Goal: Browse casually

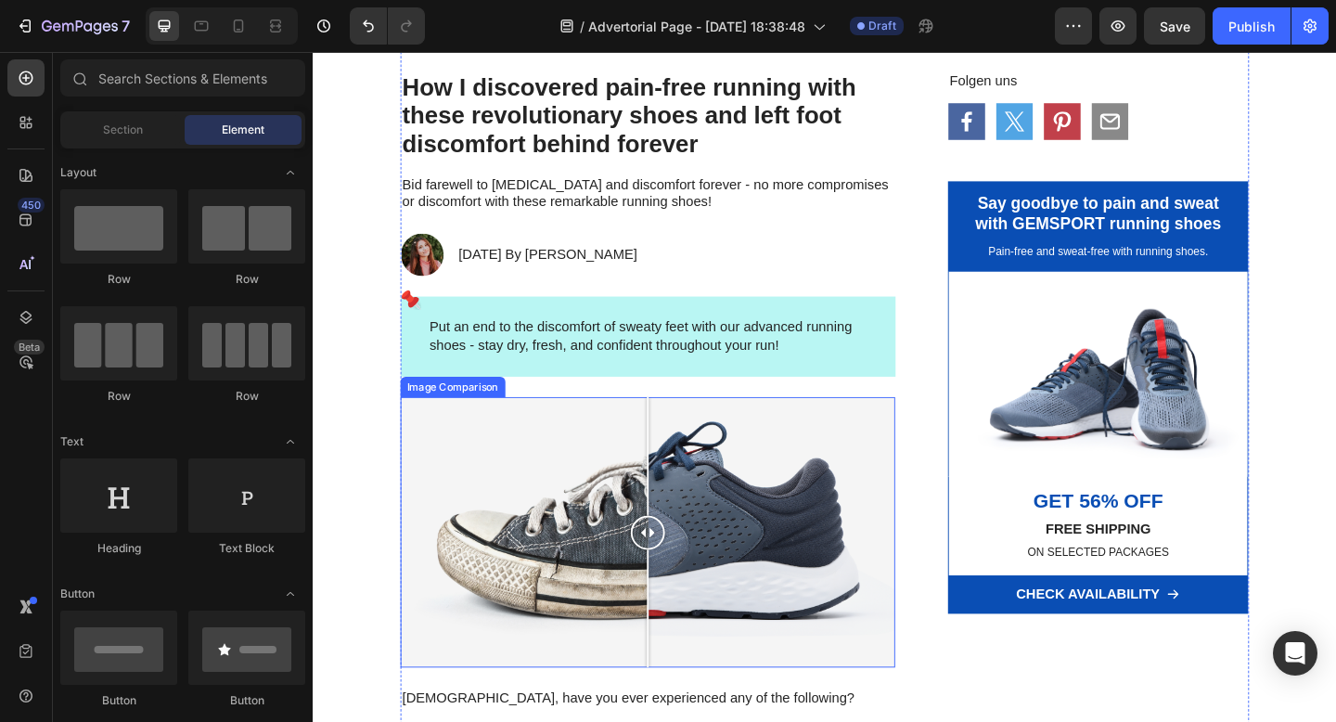
scroll to position [99, 0]
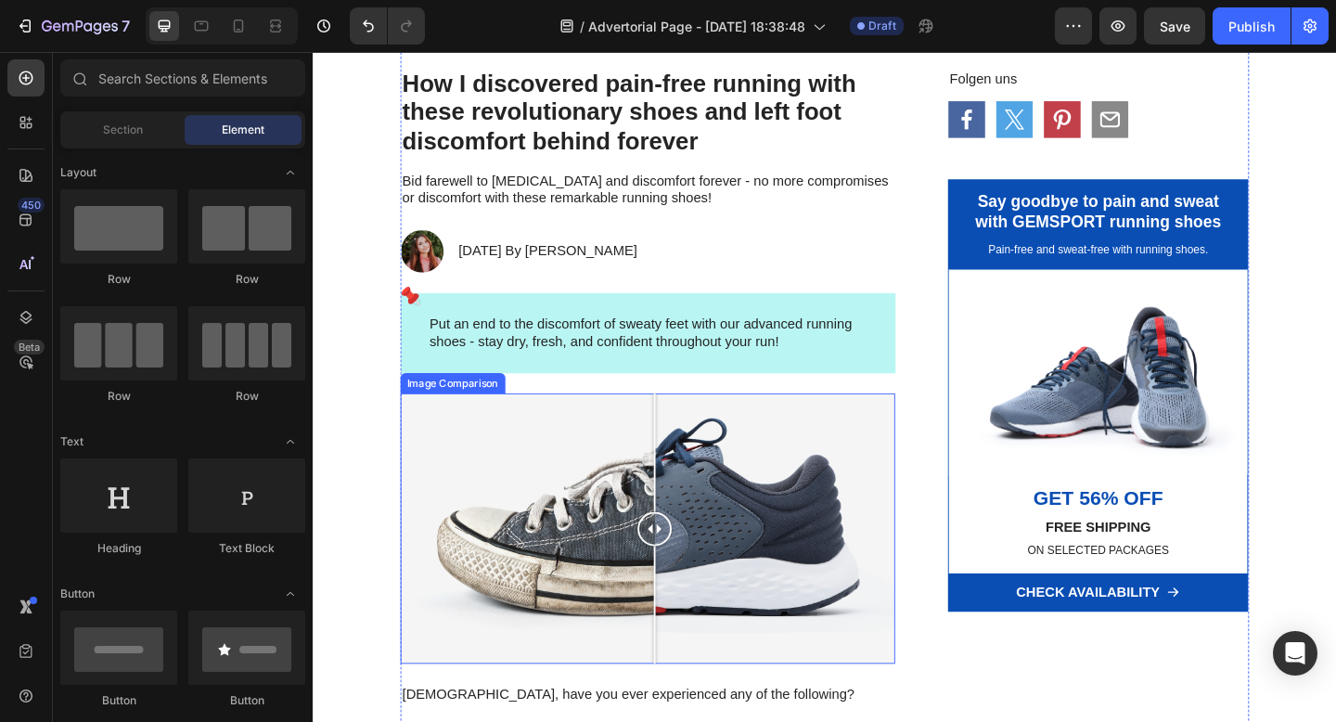
drag, startPoint x: 682, startPoint y: 559, endPoint x: 685, endPoint y: 591, distance: 32.6
click at [685, 591] on div at bounding box center [684, 571] width 37 height 294
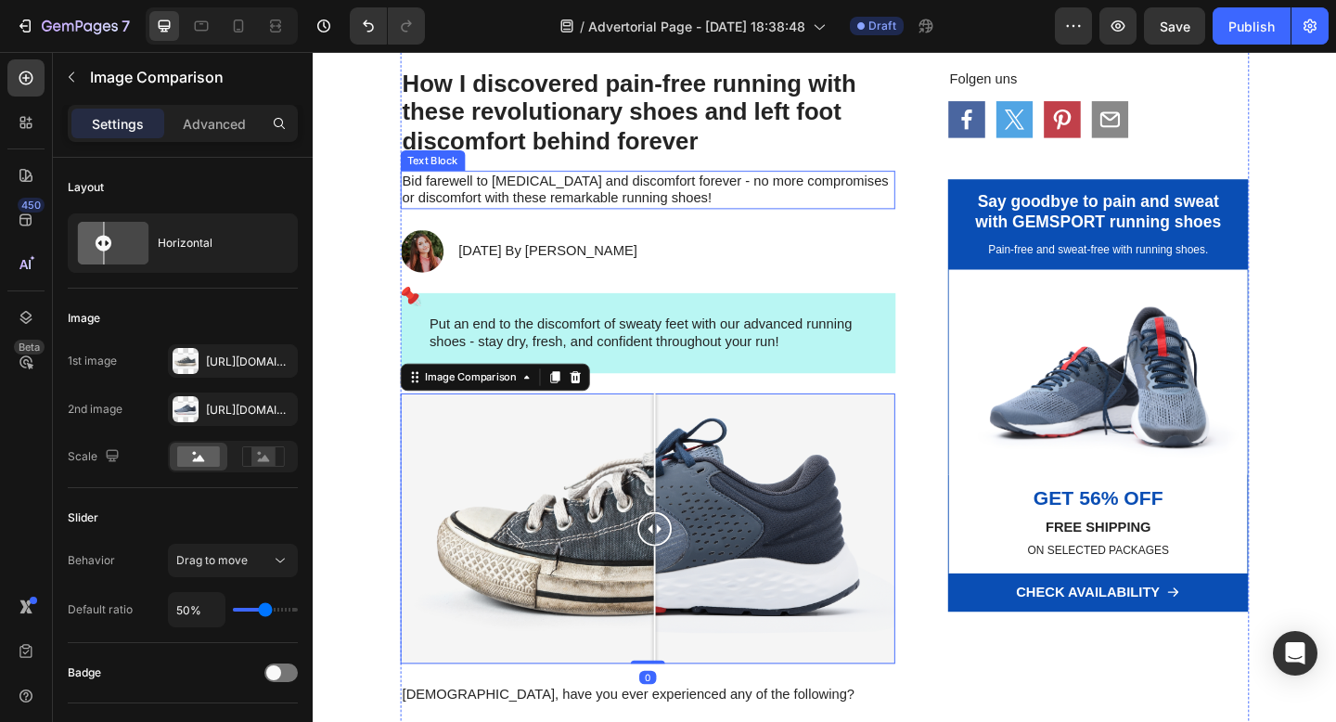
scroll to position [28, 0]
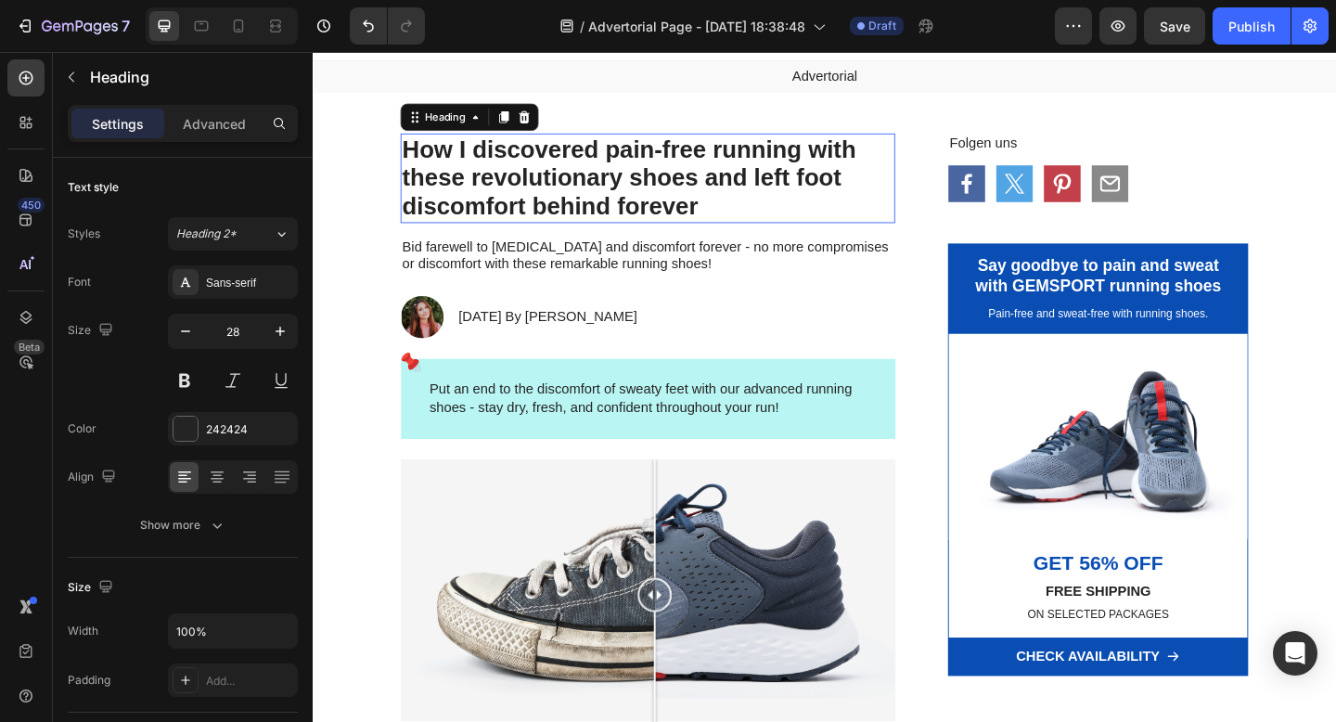
click at [605, 190] on h1 "How I discovered pain-free running with these revolutionary shoes and left foot…" at bounding box center [677, 189] width 538 height 97
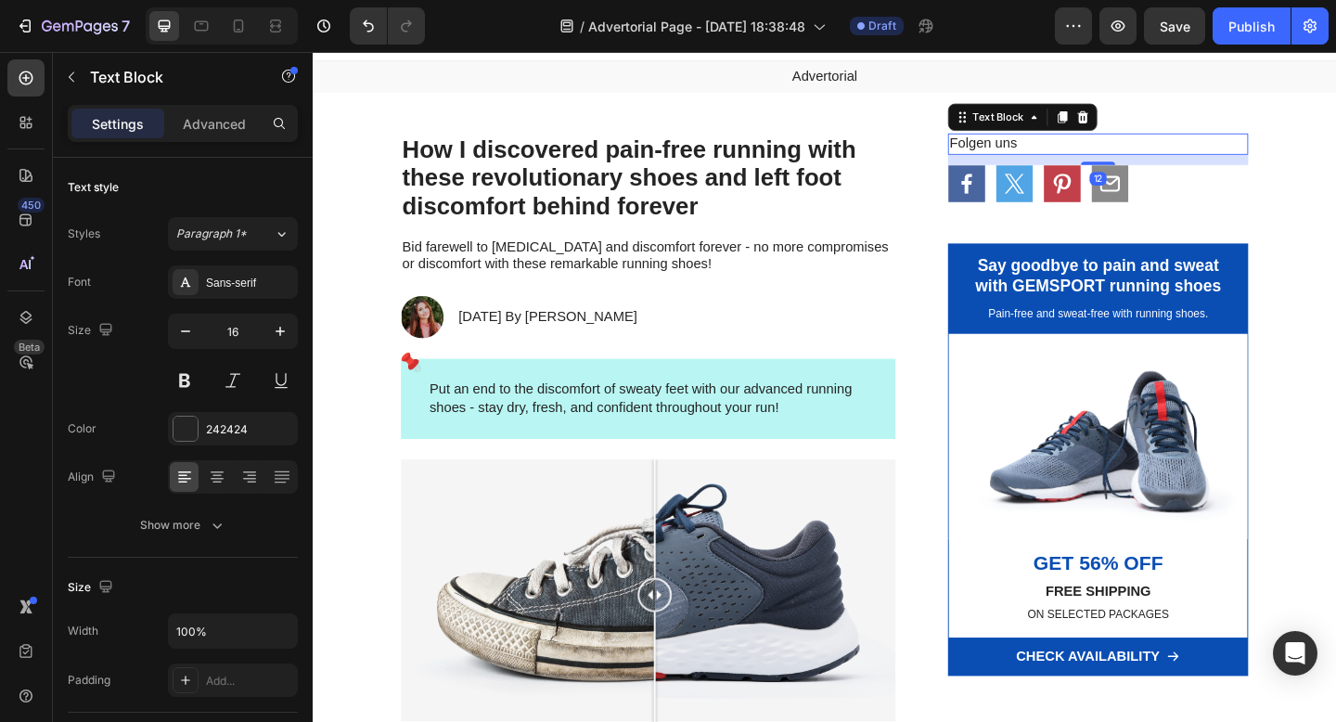
click at [1059, 157] on p "Folgen uns" at bounding box center [1168, 152] width 324 height 19
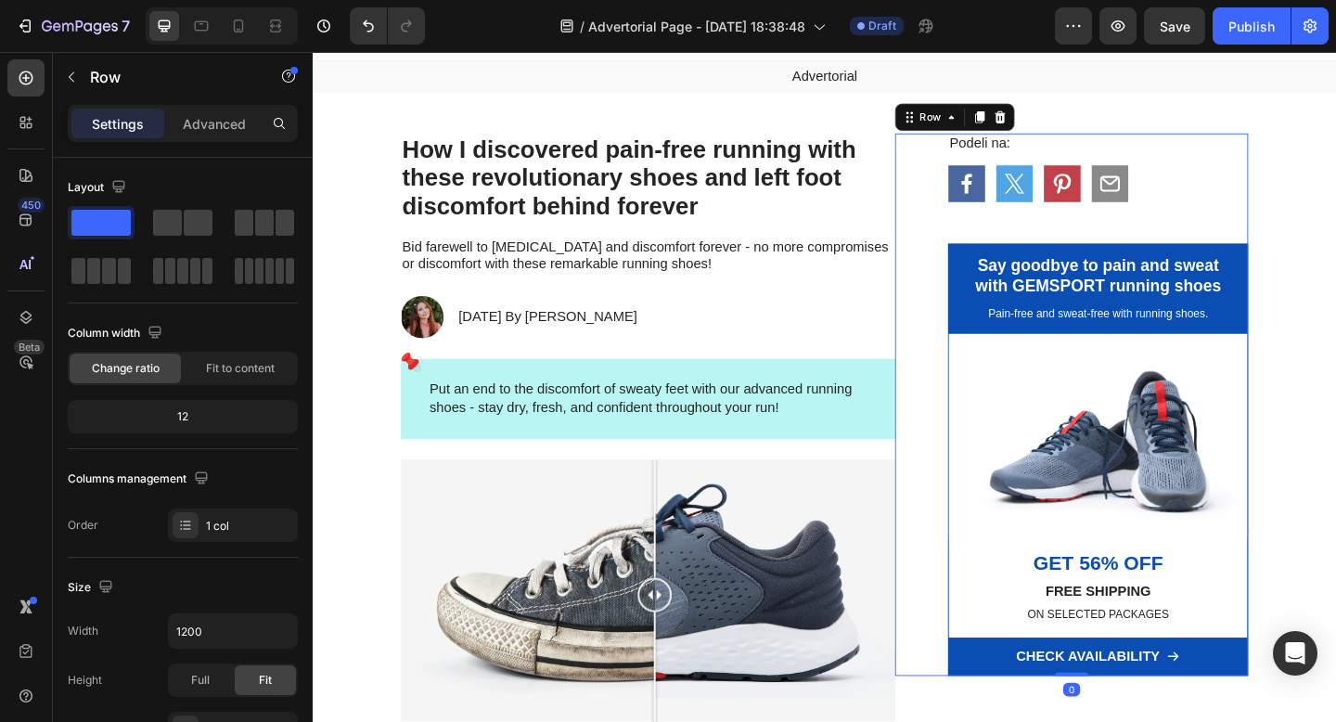
click at [1076, 168] on div "Podeli na: Text Block Icon Icon Icon Icon Row Say goodbye to pain and sweat wit…" at bounding box center [1168, 436] width 328 height 590
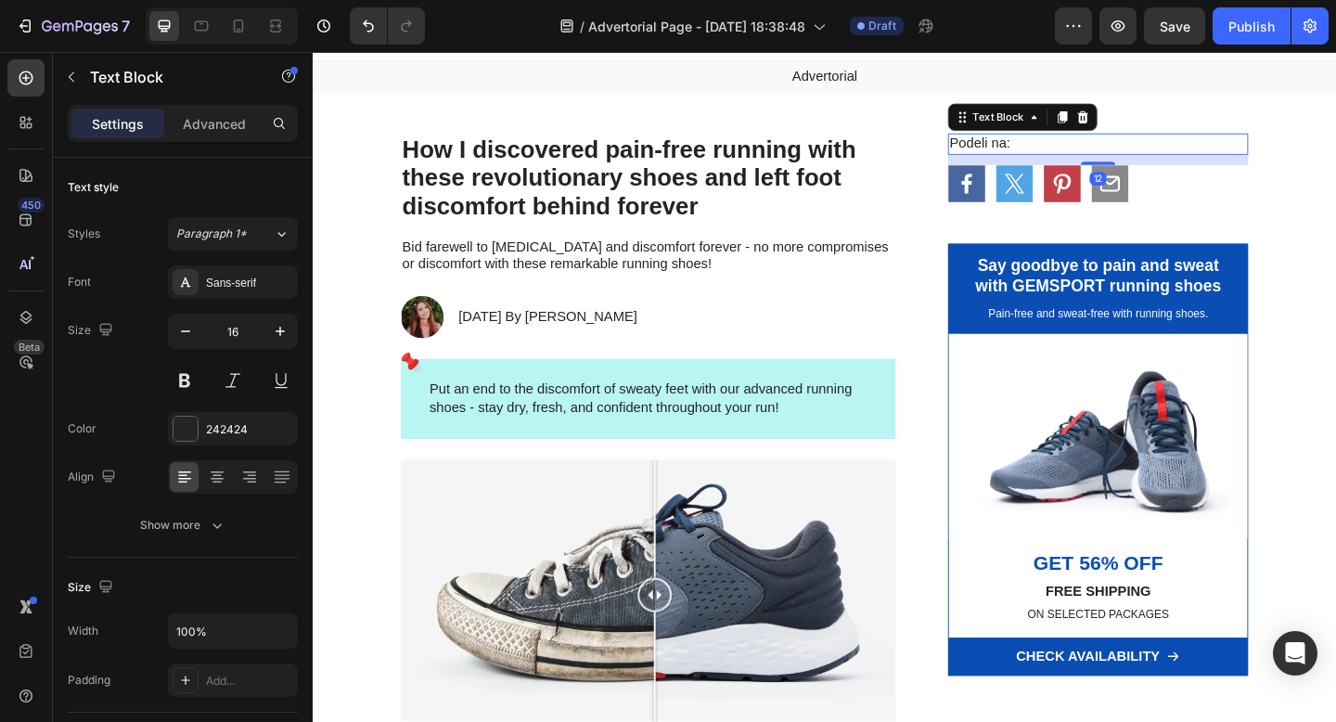
click at [1065, 148] on p "Podeli na:" at bounding box center [1168, 152] width 324 height 19
click at [1064, 151] on p "Podeli na:" at bounding box center [1168, 152] width 324 height 19
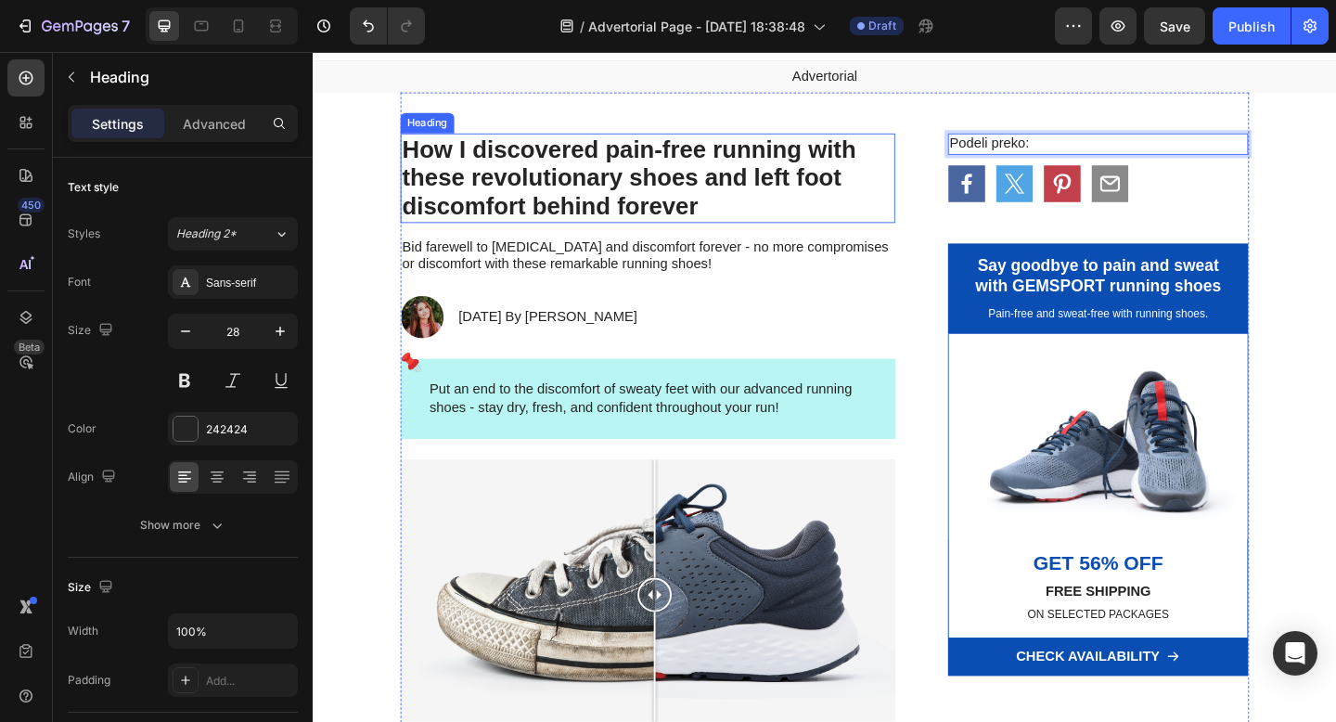
click at [749, 162] on h1 "How I discovered pain-free running with these revolutionary shoes and left foot…" at bounding box center [677, 189] width 538 height 97
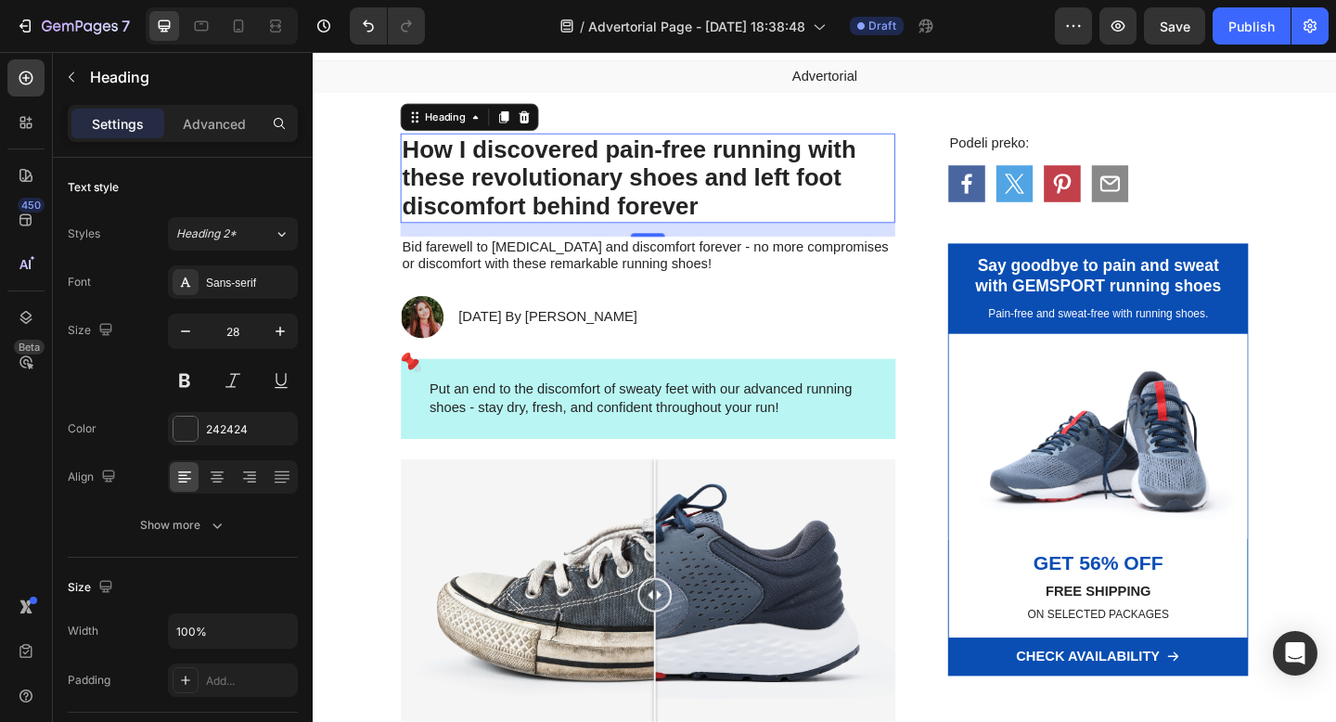
click at [606, 188] on h1 "How I discovered pain-free running with these revolutionary shoes and left foot…" at bounding box center [677, 189] width 538 height 97
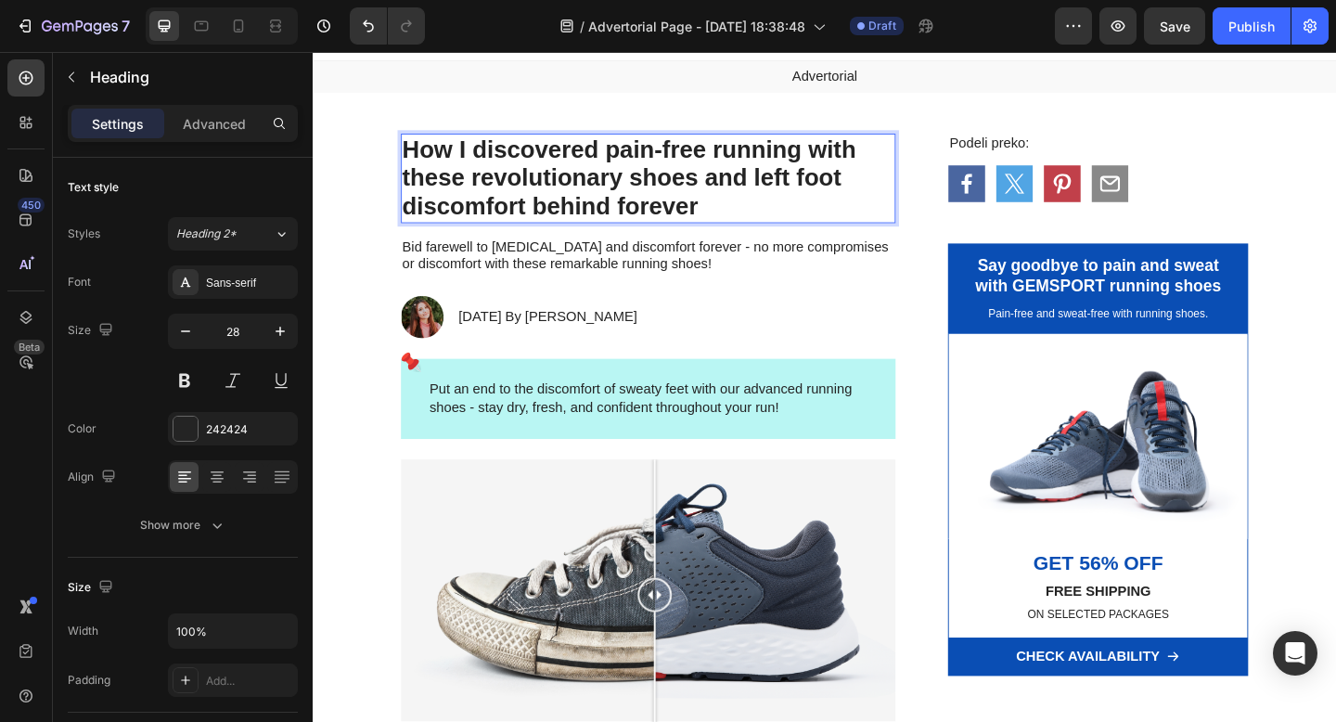
click at [606, 188] on p "How I discovered pain-free running with these revolutionary shoes and left foot…" at bounding box center [677, 190] width 535 height 94
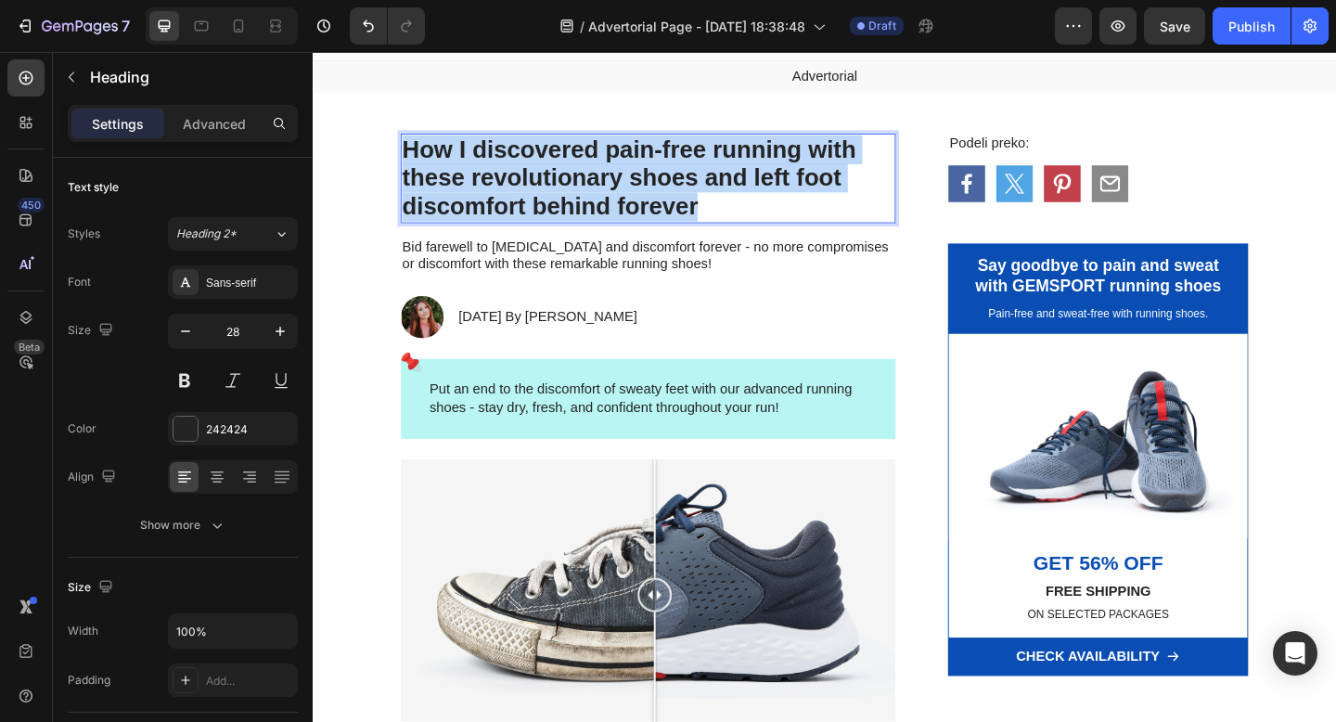
click at [606, 188] on p "How I discovered pain-free running with these revolutionary shoes and left foot…" at bounding box center [677, 190] width 535 height 94
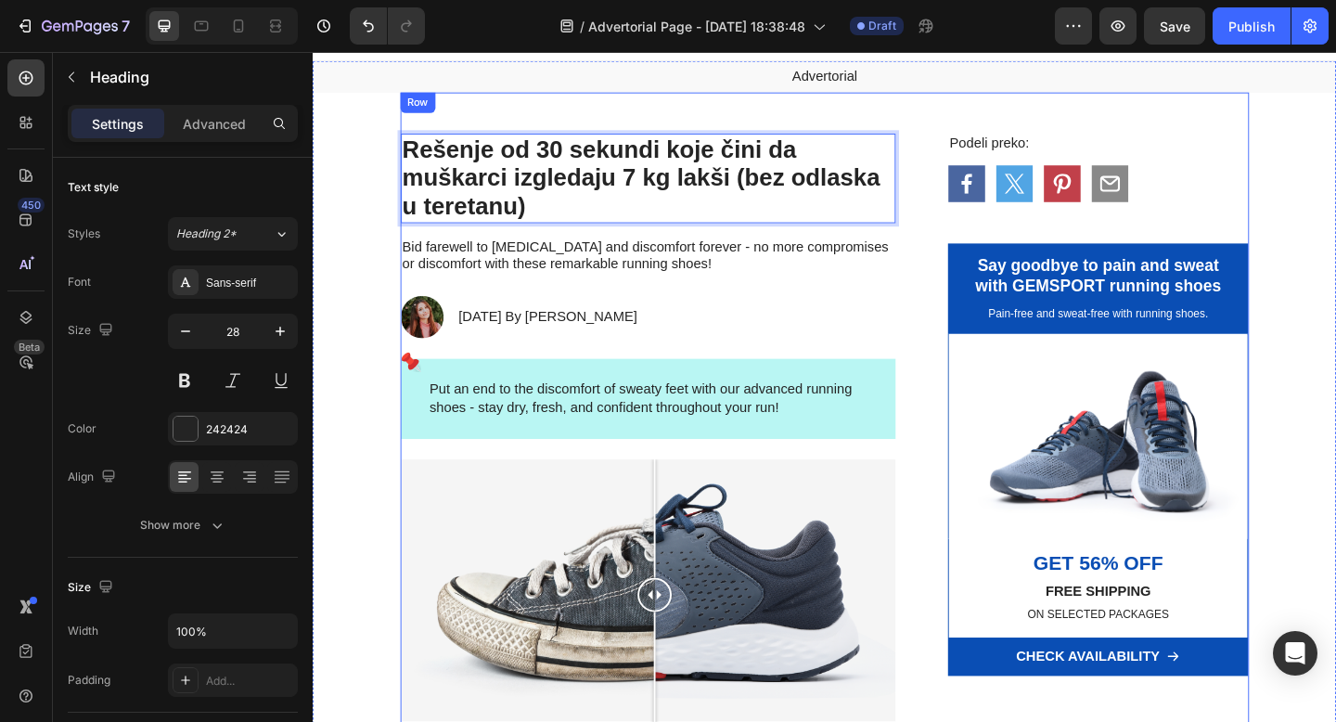
drag, startPoint x: 768, startPoint y: 26, endPoint x: 374, endPoint y: 74, distance: 396.5
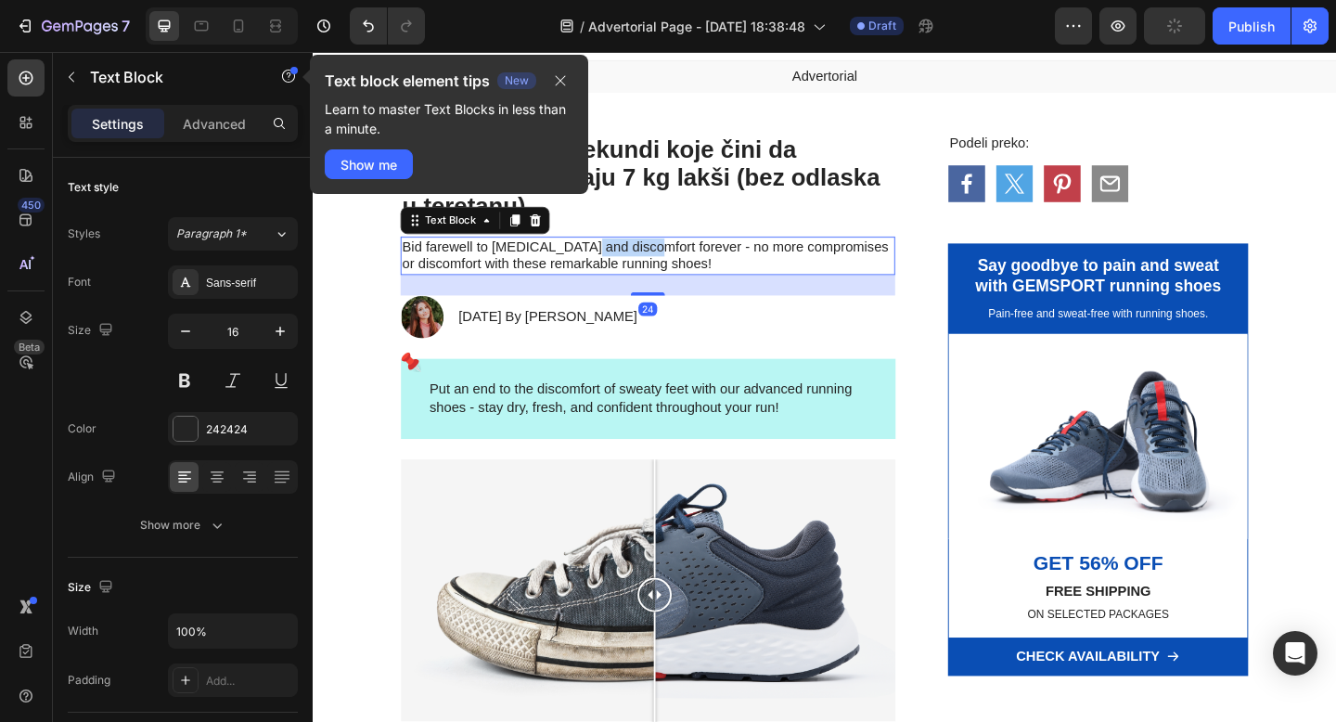
click at [619, 265] on p "Bid farewell to [MEDICAL_DATA] and discomfort forever - no more compromises or …" at bounding box center [677, 274] width 535 height 39
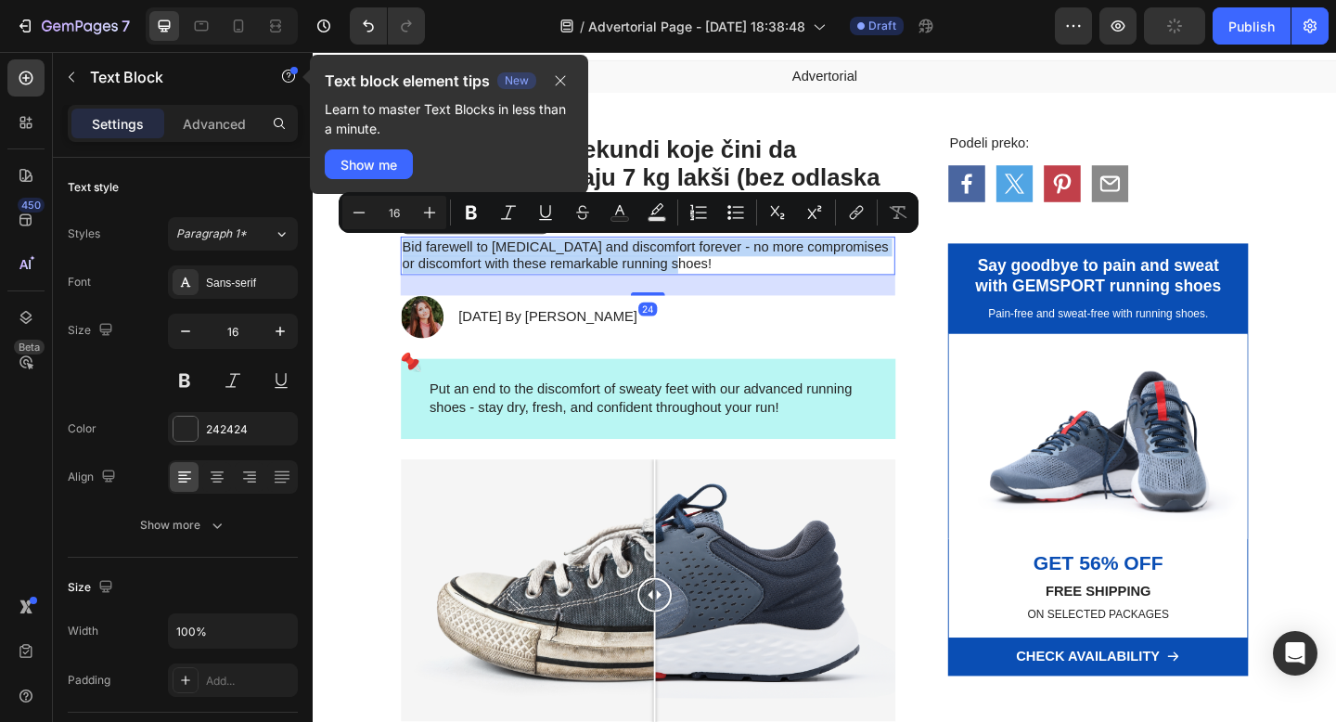
click at [619, 265] on p "Bid farewell to [MEDICAL_DATA] and discomfort forever - no more compromises or …" at bounding box center [677, 274] width 535 height 39
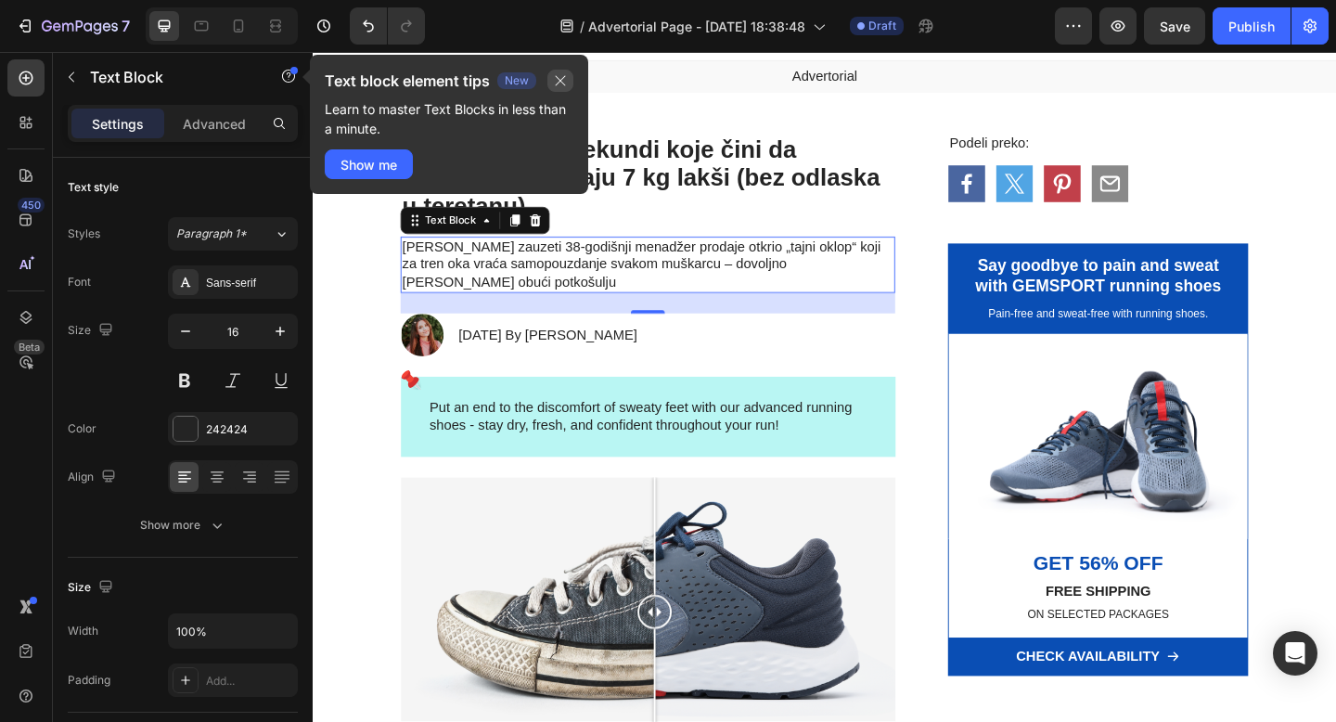
drag, startPoint x: 562, startPoint y: 76, endPoint x: 408, endPoint y: 306, distance: 277.0
click at [562, 76] on icon "button" at bounding box center [560, 80] width 15 height 15
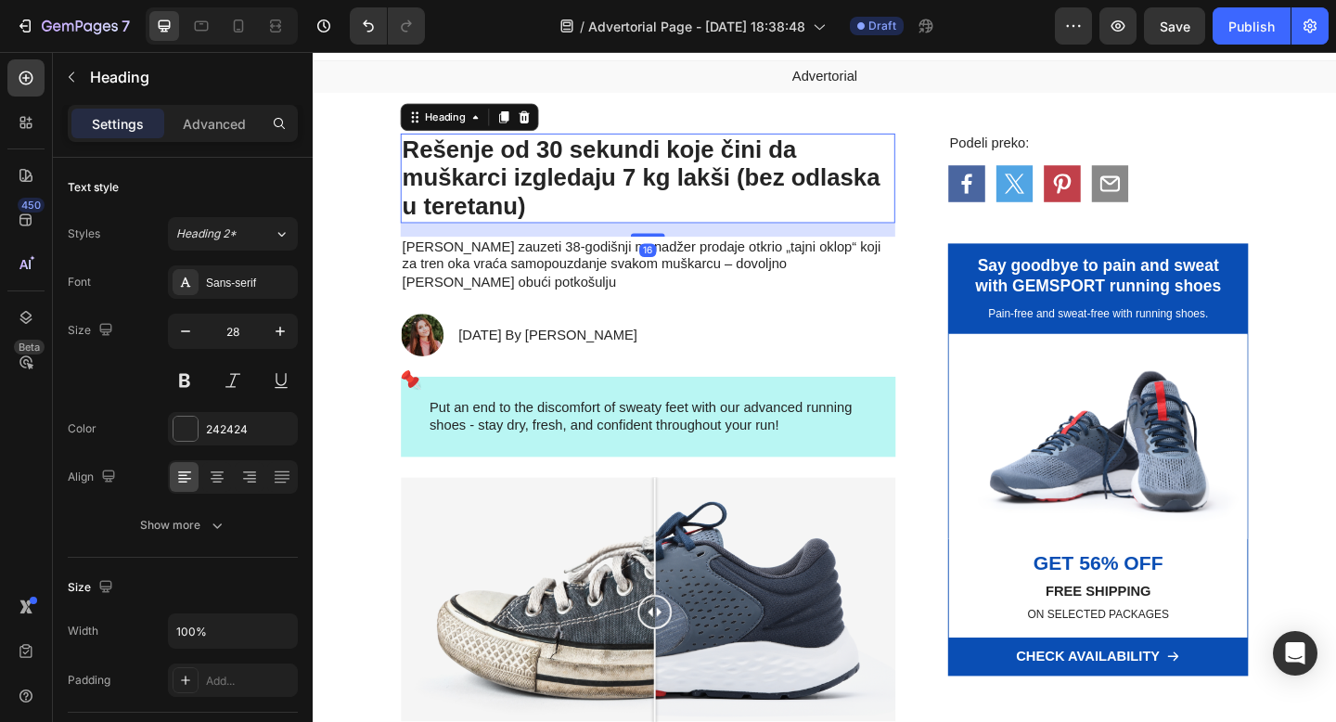
click at [631, 205] on p "Rešenje od 30 sekundi koje čini da muškarci izgledaju 7 kg lakši (bez odlaska u…" at bounding box center [677, 190] width 535 height 94
click at [595, 270] on p "[PERSON_NAME] zauzeti 38-godišnji menadžer prodaje otkrio „tajni oklop“ koji za…" at bounding box center [677, 284] width 535 height 58
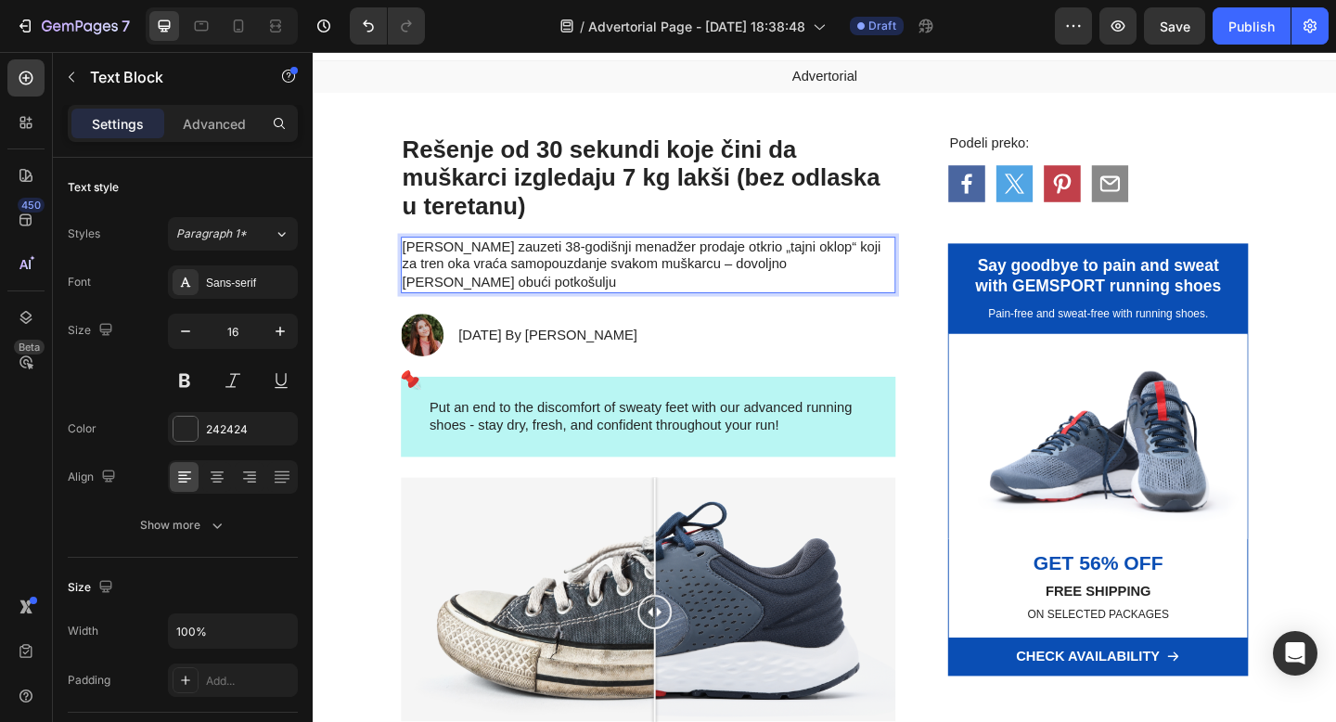
click at [779, 265] on p "[PERSON_NAME] zauzeti 38-godišnji menadžer prodaje otkrio „tajni oklop“ koji za…" at bounding box center [677, 284] width 535 height 58
click at [480, 262] on p "[PERSON_NAME] zauzeti 38-godišnji menadžer prodaje otkrio „tajni oklop“ koji za…" at bounding box center [677, 284] width 535 height 58
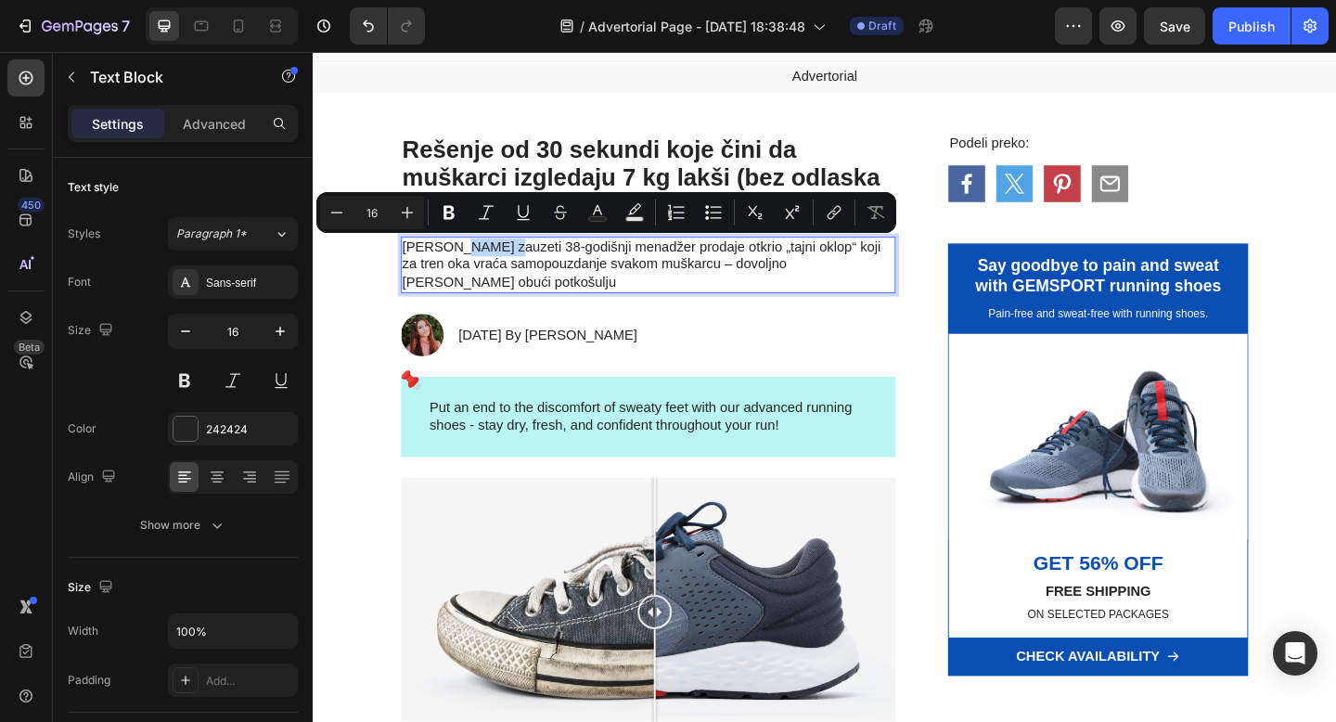
click at [480, 262] on p "[PERSON_NAME] zauzeti 38-godišnji menadžer prodaje otkrio „tajni oklop“ koji za…" at bounding box center [677, 284] width 535 height 58
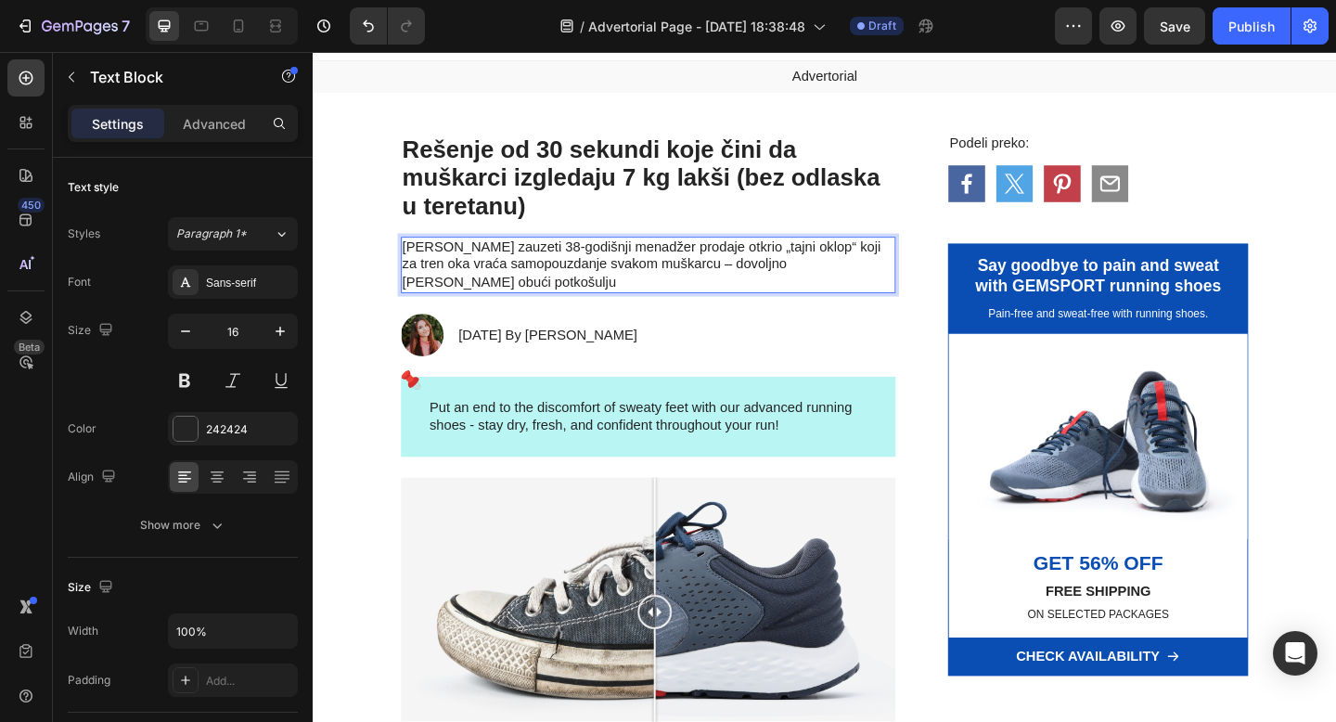
click at [463, 267] on p "[PERSON_NAME] zauzeti 38-godišnji menadžer prodaje otkrio „tajni oklop“ koji za…" at bounding box center [677, 284] width 535 height 58
click at [887, 267] on p "[PERSON_NAME] prezauzeti 38-godišnji menadžer prodaje otkrio „tajni oklop“ koji…" at bounding box center [677, 284] width 535 height 58
click at [433, 285] on p "[PERSON_NAME] prezauzeti 38-godišnji menadžer prodaje otkrio „tajni oklop“ koji…" at bounding box center [677, 284] width 535 height 58
